Goal: Transaction & Acquisition: Download file/media

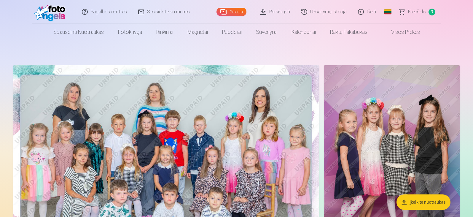
click at [410, 11] on span "Krepšelis" at bounding box center [417, 11] width 18 height 7
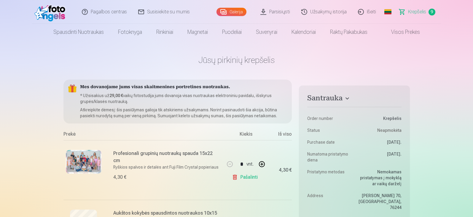
click at [58, 7] on img at bounding box center [51, 11] width 34 height 19
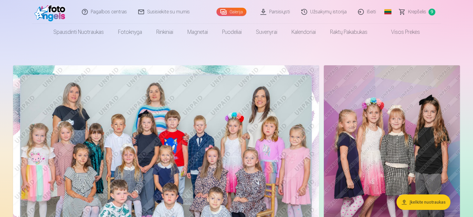
click at [274, 13] on link "Parsisiųsti" at bounding box center [275, 12] width 41 height 24
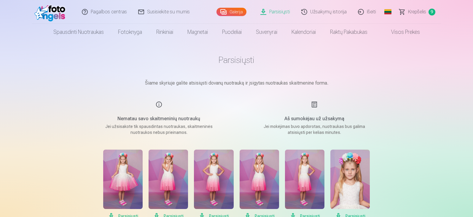
click at [152, 107] on div "Nematau savo skaitmeninių nuotraukų Jei užsisakote tik spausdintas nuotraukas, …" at bounding box center [158, 118] width 141 height 34
click at [158, 103] on div "Nematau savo skaitmeninių nuotraukų Jei užsisakote tik spausdintas nuotraukas, …" at bounding box center [158, 118] width 141 height 34
drag, startPoint x: 150, startPoint y: 129, endPoint x: 305, endPoint y: 116, distance: 155.7
click at [154, 129] on p "Jei užsisakote tik spausdintas nuotraukas, skaitmeninės nuotraukos nebus priein…" at bounding box center [159, 129] width 113 height 12
click at [321, 113] on div "Aš sumokėjau už užsakymą Jei mokėjimas buvo apdorotas, nuotraukas bus galima at…" at bounding box center [314, 118] width 141 height 34
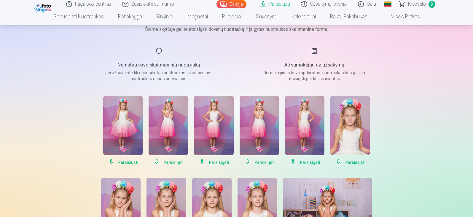
scroll to position [59, 0]
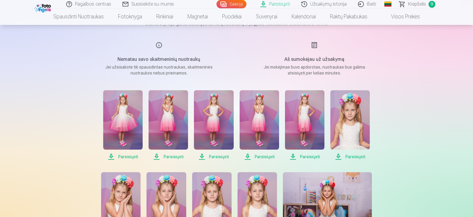
click at [126, 157] on span "Parsisiųsti" at bounding box center [122, 156] width 39 height 7
click at [170, 155] on span "Parsisiųsti" at bounding box center [167, 156] width 39 height 7
click at [219, 157] on span "Parsisiųsti" at bounding box center [213, 156] width 39 height 7
click at [271, 155] on span "Parsisiųsti" at bounding box center [258, 156] width 39 height 7
click at [303, 156] on span "Parsisiųsti" at bounding box center [304, 156] width 39 height 7
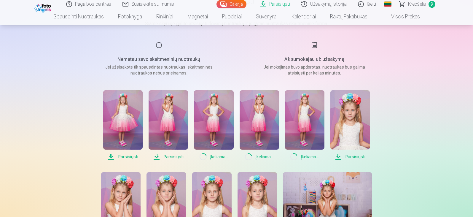
click at [350, 155] on span "Parsisiųsti" at bounding box center [349, 156] width 39 height 7
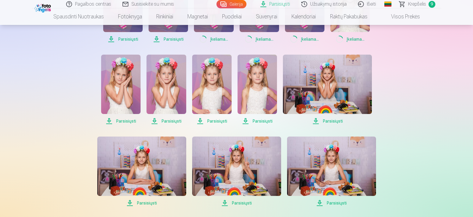
scroll to position [178, 0]
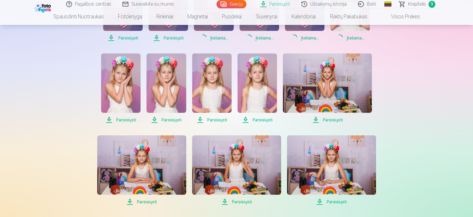
click at [128, 120] on span "Parsisiųsti" at bounding box center [120, 119] width 39 height 7
click at [162, 120] on span "Parsisiųsti" at bounding box center [165, 119] width 39 height 7
click at [207, 120] on span "Parsisiųsti" at bounding box center [211, 119] width 39 height 7
click at [257, 120] on span "Parsisiųsti" at bounding box center [256, 119] width 39 height 7
click at [330, 119] on span "Parsisiųsti" at bounding box center [327, 119] width 89 height 7
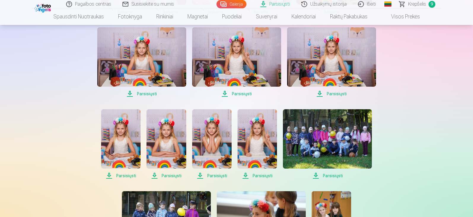
scroll to position [296, 0]
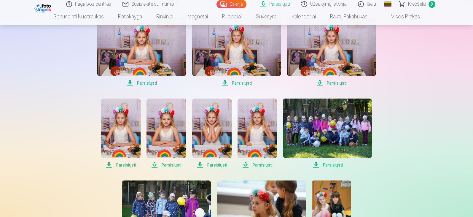
click at [143, 82] on span "Parsisiųsti" at bounding box center [141, 82] width 89 height 7
click at [233, 85] on span "Parsisiųsti" at bounding box center [236, 82] width 89 height 7
click at [334, 81] on span "Parsisiųsti" at bounding box center [331, 82] width 89 height 7
click at [119, 164] on span "Parsisiųsti" at bounding box center [120, 164] width 39 height 7
click at [160, 163] on span "Parsisiųsti" at bounding box center [165, 164] width 39 height 7
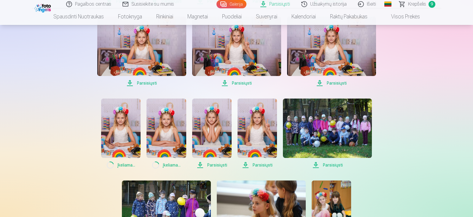
click at [219, 165] on span "Parsisiųsti" at bounding box center [211, 164] width 39 height 7
click at [251, 165] on span "Parsisiųsti" at bounding box center [256, 164] width 39 height 7
click at [320, 165] on span "Parsisiųsti" at bounding box center [327, 164] width 89 height 7
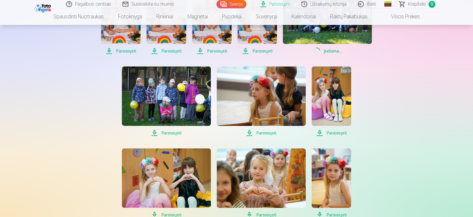
scroll to position [415, 0]
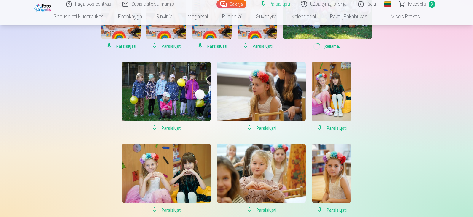
click at [333, 124] on span "Parsisiųsti" at bounding box center [330, 127] width 39 height 7
click at [265, 126] on span "Parsisiųsti" at bounding box center [261, 127] width 89 height 7
click at [173, 128] on span "Parsisiųsti" at bounding box center [166, 127] width 89 height 7
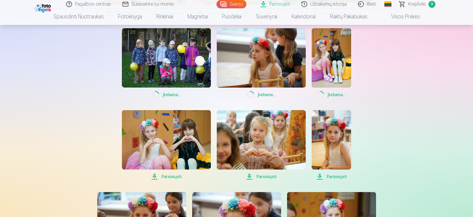
scroll to position [504, 0]
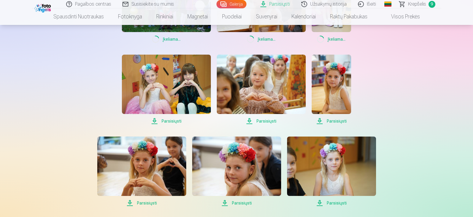
drag, startPoint x: 173, startPoint y: 121, endPoint x: 165, endPoint y: 122, distance: 7.8
click at [173, 121] on span "Parsisiųsti" at bounding box center [166, 120] width 89 height 7
click at [270, 118] on span "Parsisiųsti" at bounding box center [261, 120] width 89 height 7
click at [342, 120] on span "Parsisiųsti" at bounding box center [330, 120] width 39 height 7
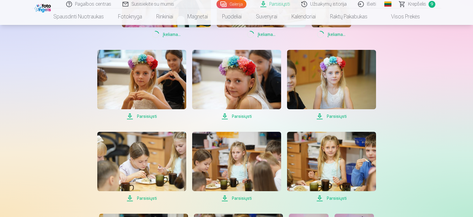
scroll to position [593, 0]
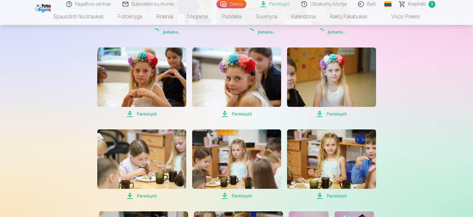
click at [338, 114] on span "Parsisiųsti" at bounding box center [331, 113] width 89 height 7
click at [242, 112] on span "Parsisiųsti" at bounding box center [236, 113] width 89 height 7
click at [145, 113] on span "Parsisiųsti" at bounding box center [141, 113] width 89 height 7
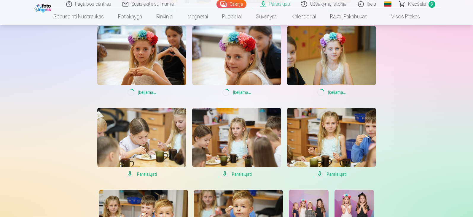
scroll to position [652, 0]
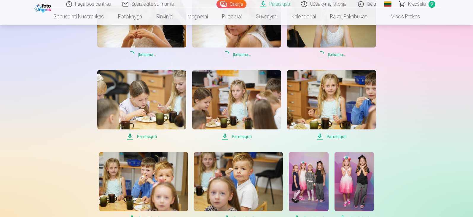
click at [142, 135] on span "Parsisiųsti" at bounding box center [141, 136] width 89 height 7
click at [249, 135] on span "Parsisiųsti" at bounding box center [236, 136] width 89 height 7
click at [334, 135] on span "Parsisiųsti" at bounding box center [331, 136] width 89 height 7
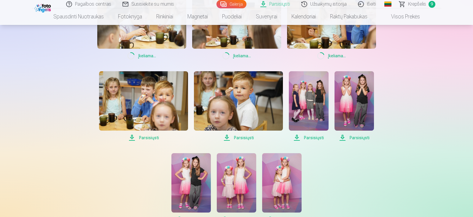
scroll to position [741, 0]
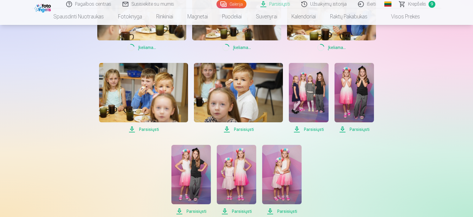
click at [359, 129] on span "Parsisiųsti" at bounding box center [353, 129] width 39 height 7
click at [318, 129] on span "Parsisiųsti" at bounding box center [308, 129] width 39 height 7
click at [239, 127] on span "Parsisiųsti" at bounding box center [238, 129] width 89 height 7
click at [156, 127] on span "Parsisiųsti" at bounding box center [143, 129] width 89 height 7
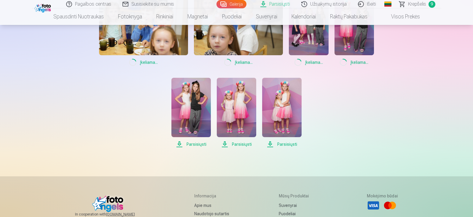
scroll to position [830, 0]
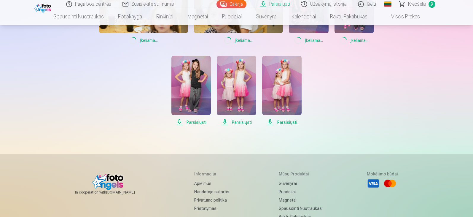
click at [195, 121] on span "Parsisiųsti" at bounding box center [190, 122] width 39 height 7
click at [237, 122] on span "Parsisiųsti" at bounding box center [236, 122] width 39 height 7
click at [291, 121] on span "Parsisiųsti" at bounding box center [281, 122] width 39 height 7
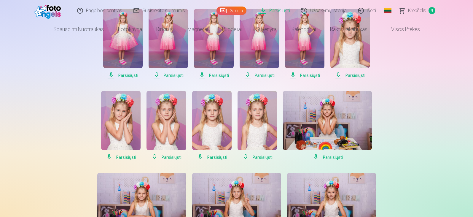
scroll to position [0, 0]
